Goal: Navigation & Orientation: Find specific page/section

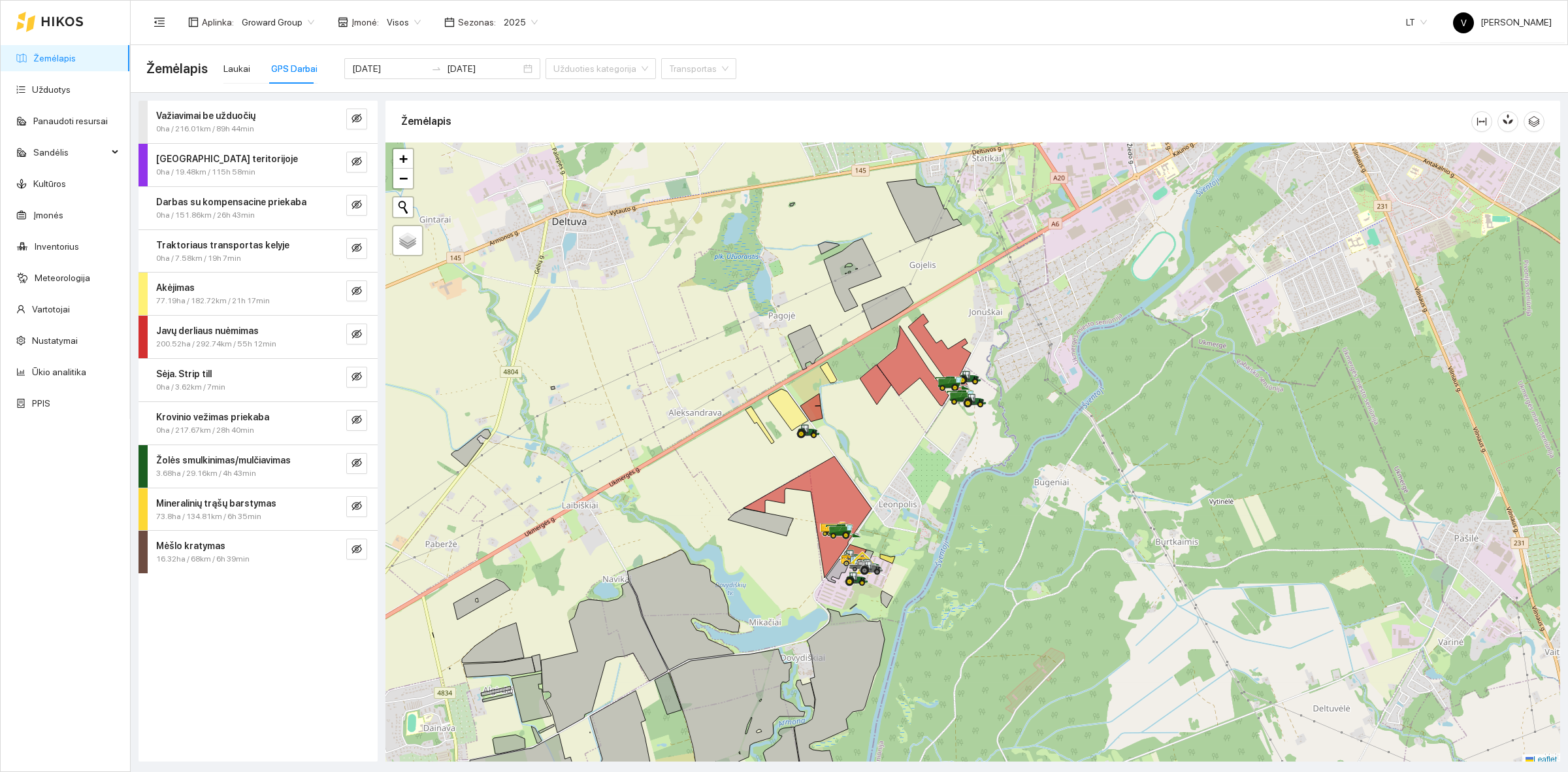
scroll to position [4, 0]
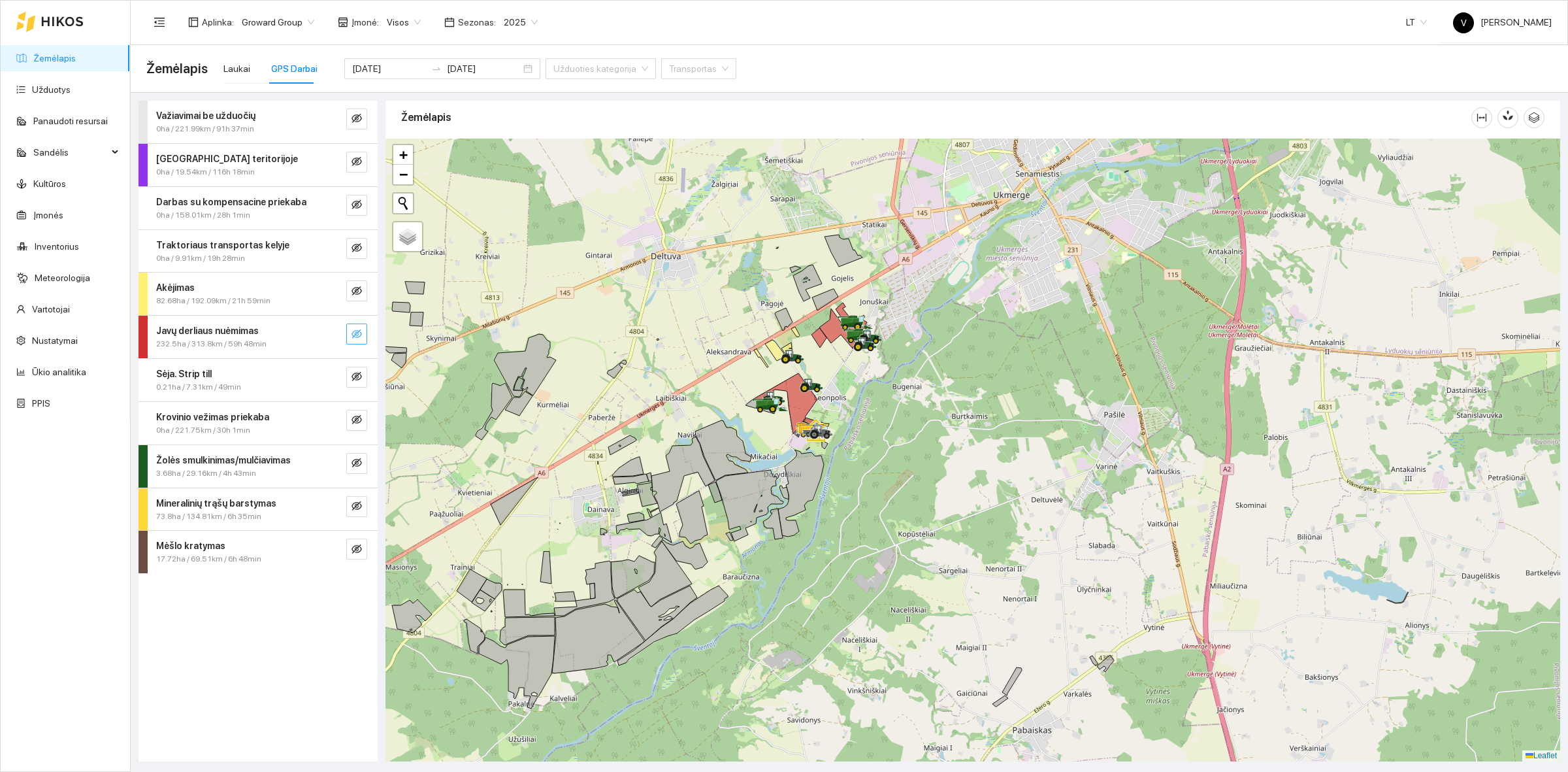
click at [353, 333] on icon "eye-invisible" at bounding box center [356, 334] width 10 height 10
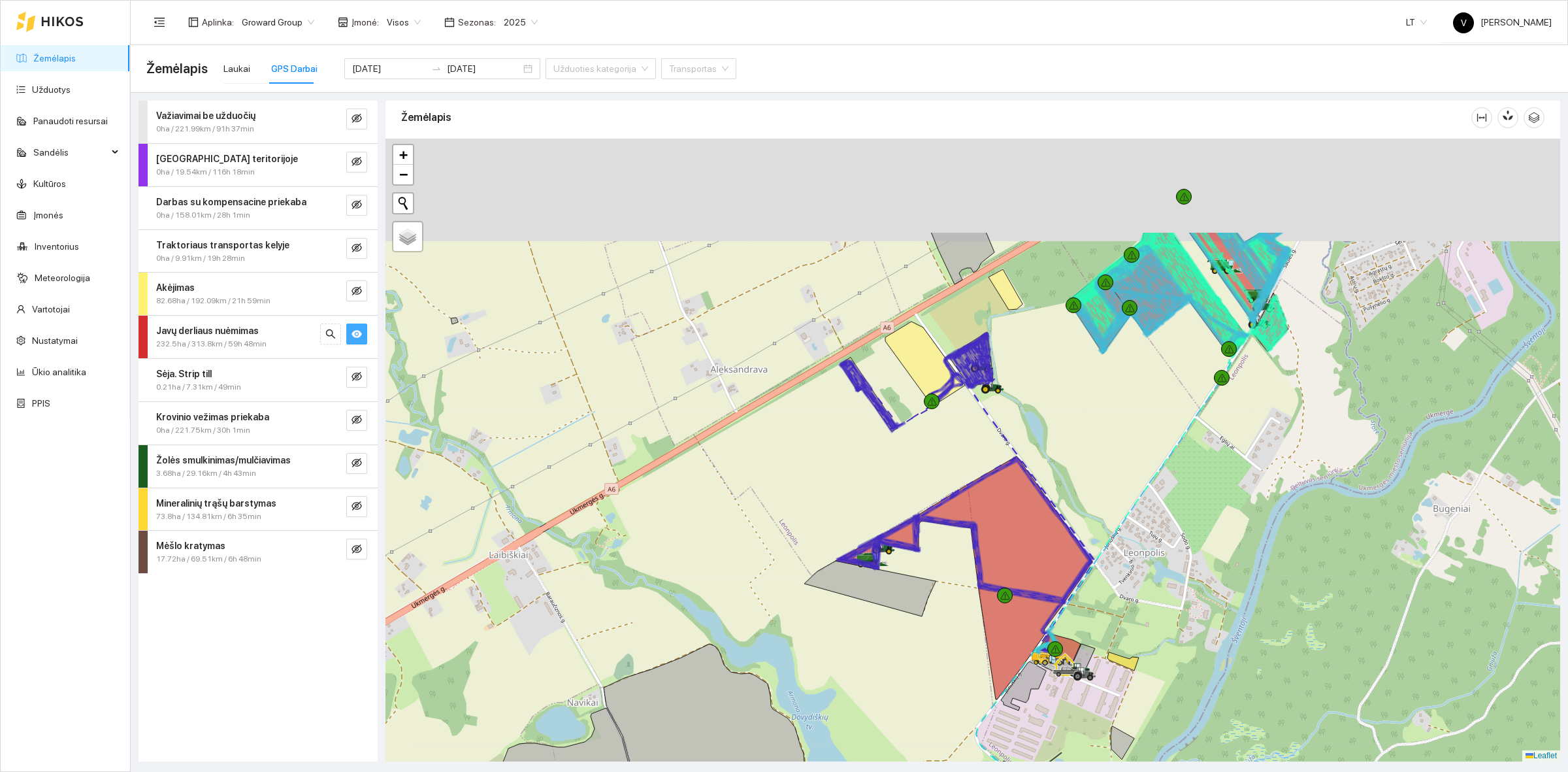
drag, startPoint x: 1204, startPoint y: 373, endPoint x: 1139, endPoint y: 582, distance: 218.9
click at [1139, 582] on div at bounding box center [972, 450] width 1175 height 623
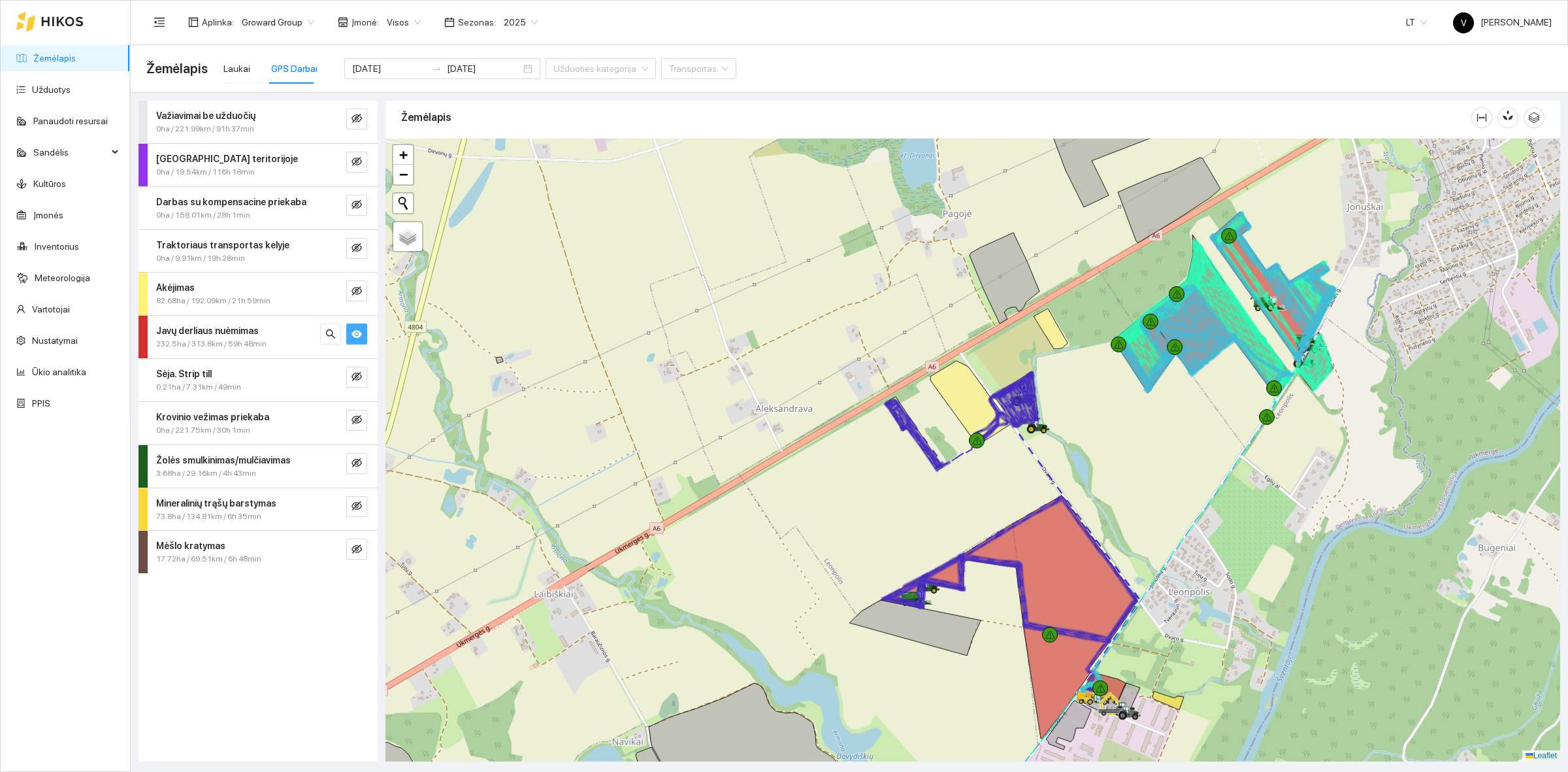
drag, startPoint x: 1324, startPoint y: 376, endPoint x: 1204, endPoint y: 449, distance: 140.5
click at [1296, 389] on icon at bounding box center [1312, 363] width 34 height 51
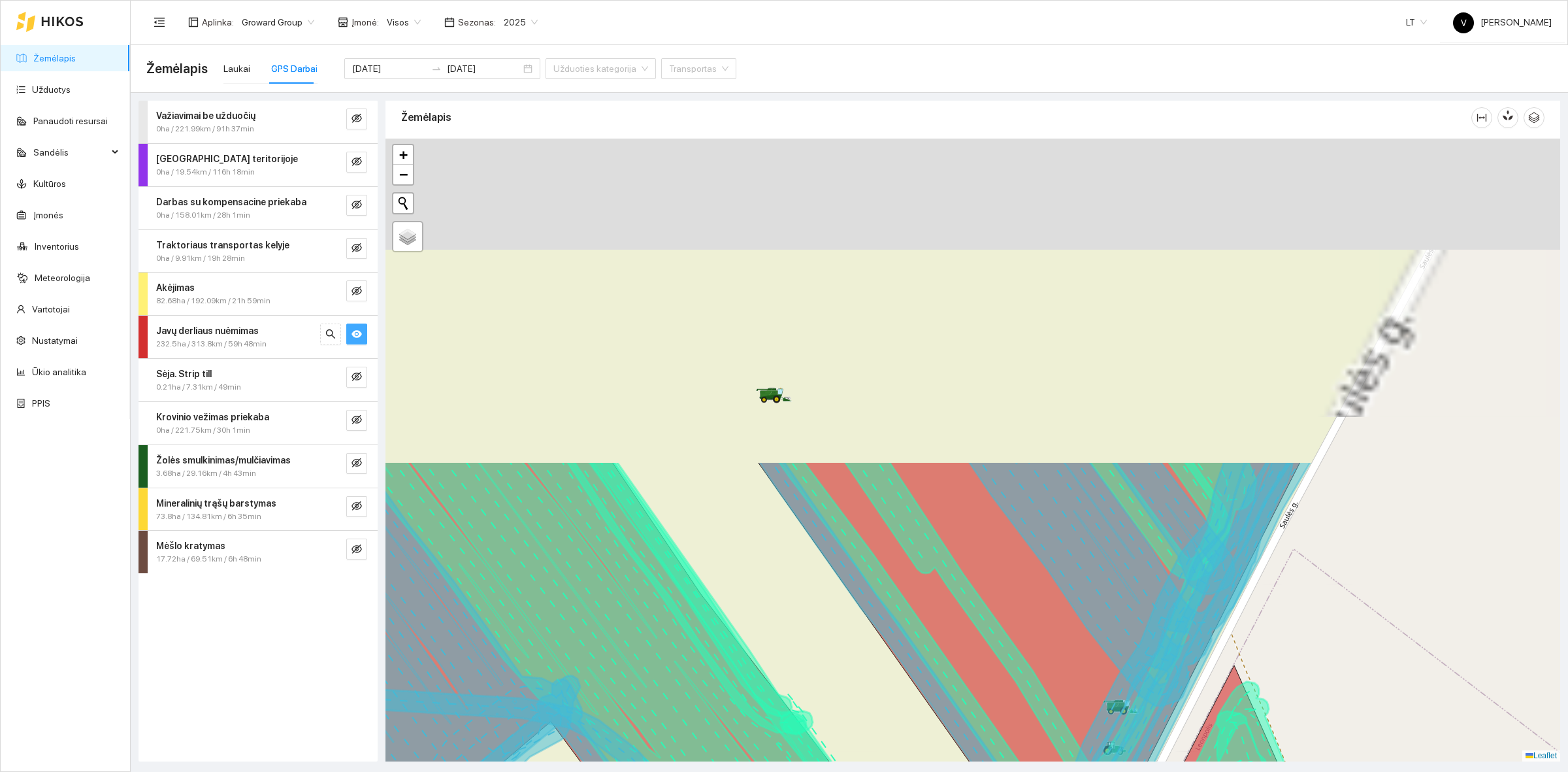
drag, startPoint x: 1155, startPoint y: 226, endPoint x: 1149, endPoint y: 638, distance: 412.0
click at [1149, 638] on icon at bounding box center [1130, 583] width 325 height 245
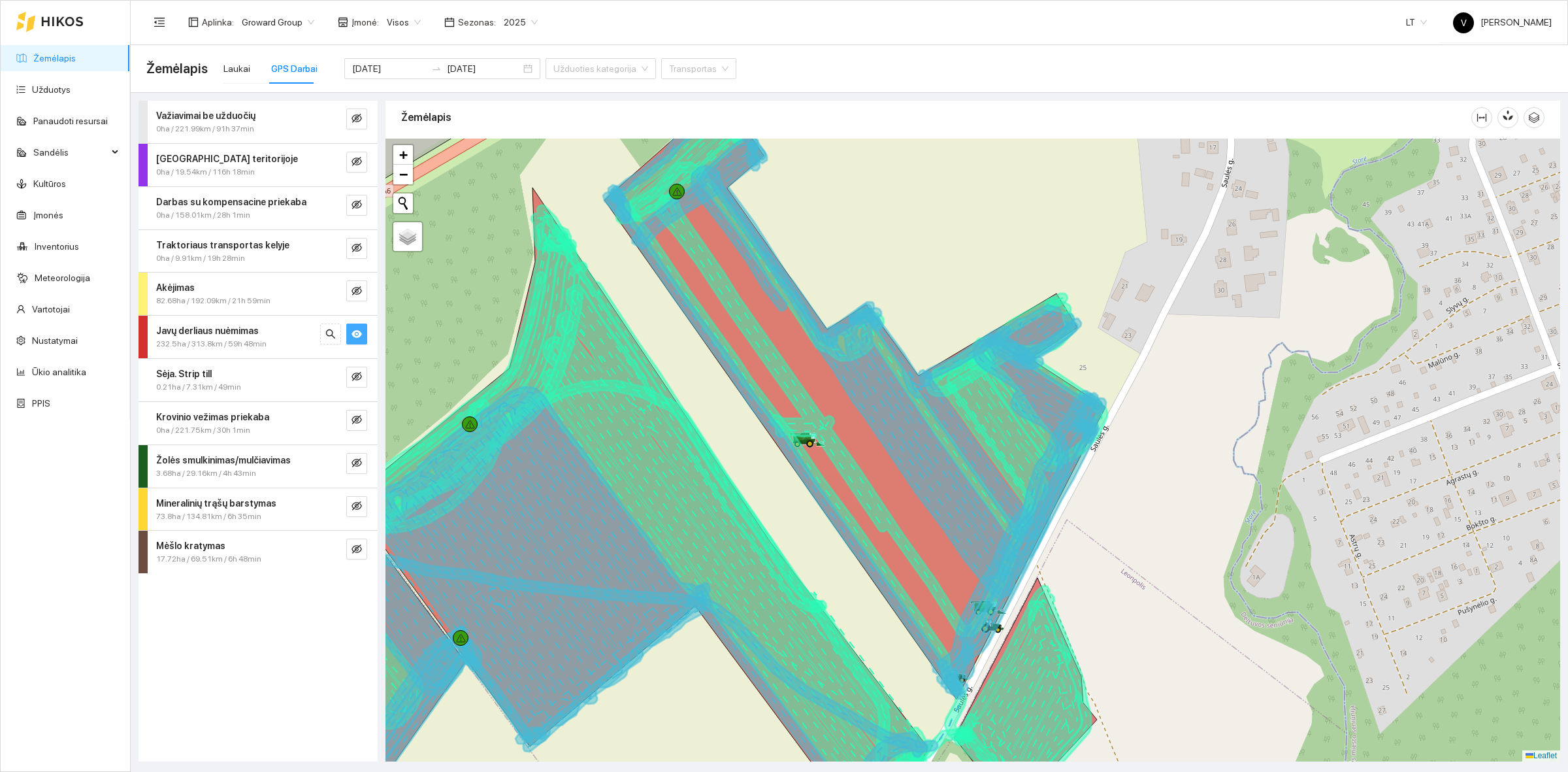
click at [357, 334] on icon "eye" at bounding box center [356, 334] width 10 height 8
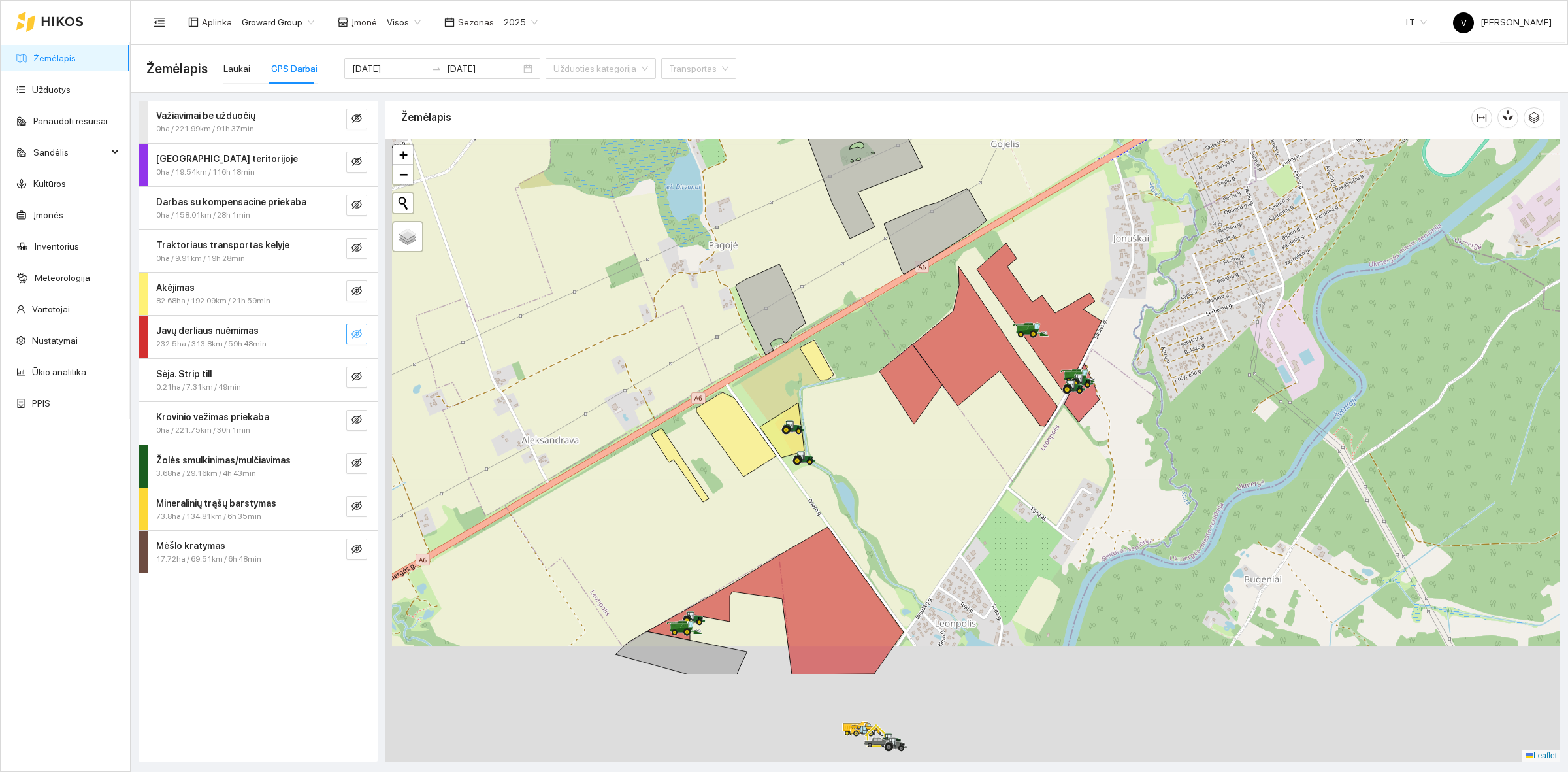
drag, startPoint x: 830, startPoint y: 547, endPoint x: 1151, endPoint y: 279, distance: 418.2
click at [1151, 282] on div at bounding box center [972, 450] width 1175 height 623
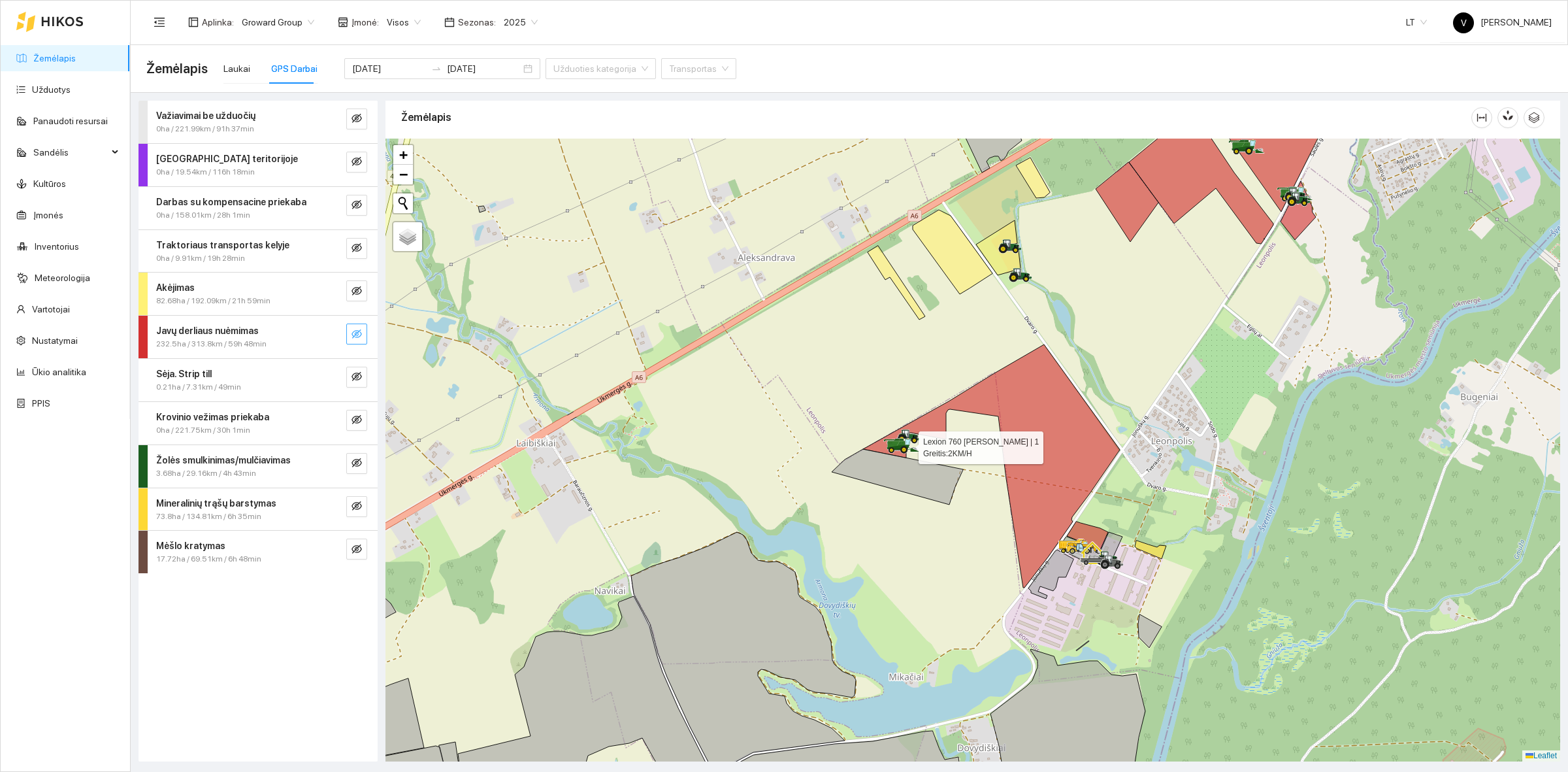
drag, startPoint x: 1186, startPoint y: 444, endPoint x: 1195, endPoint y: 384, distance: 60.7
click at [1195, 384] on div at bounding box center [972, 450] width 1175 height 623
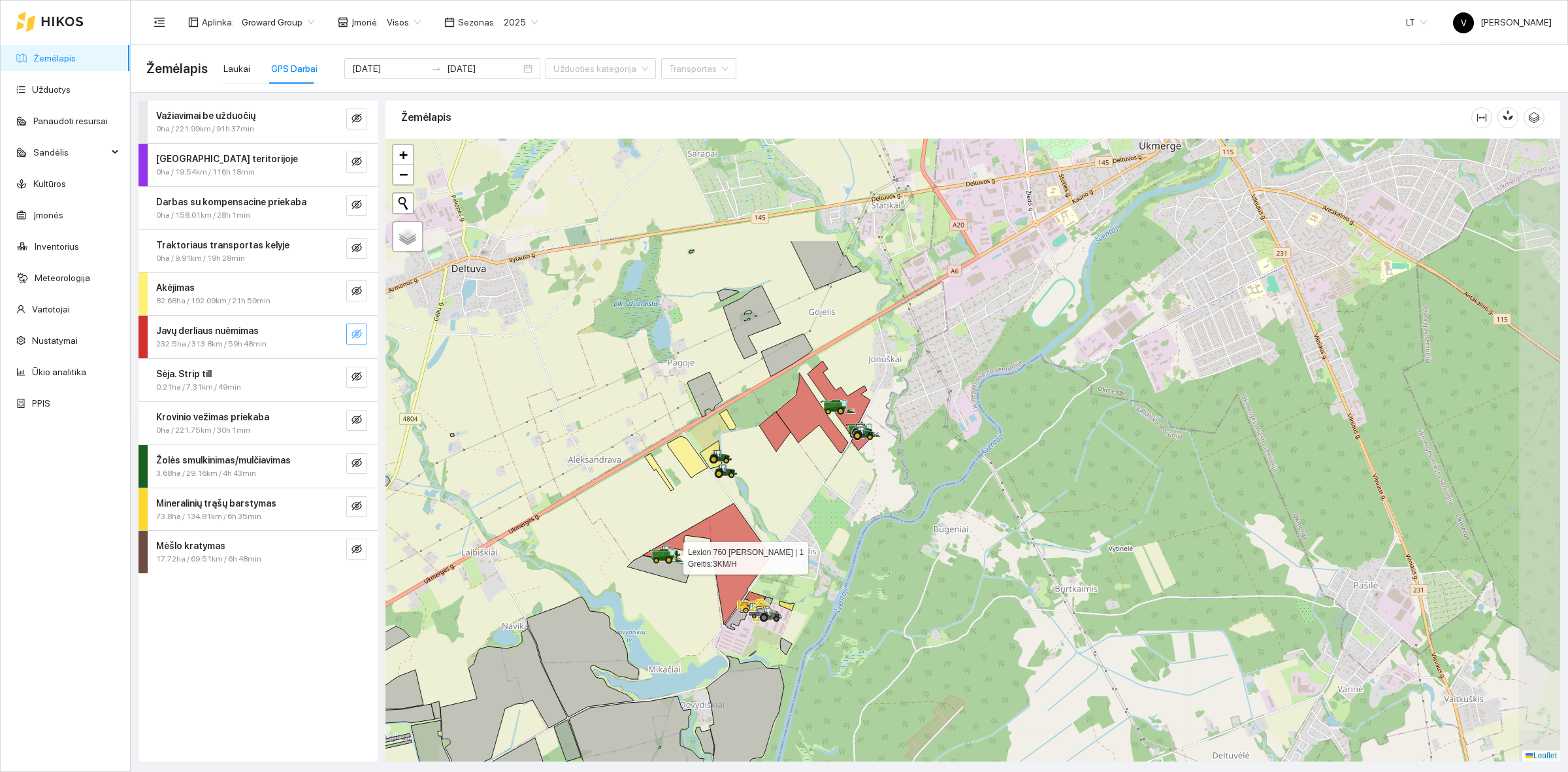
drag, startPoint x: 1229, startPoint y: 302, endPoint x: 843, endPoint y: 465, distance: 419.0
click at [843, 465] on div at bounding box center [972, 450] width 1175 height 623
